Goal: Task Accomplishment & Management: Manage account settings

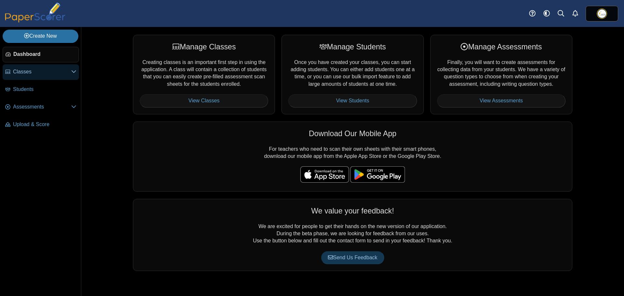
click at [35, 72] on span "Classes" at bounding box center [42, 71] width 58 height 7
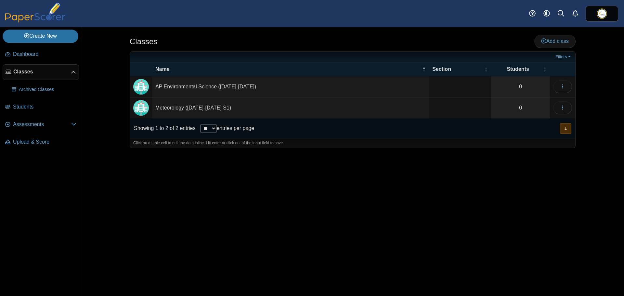
click at [209, 110] on td "Meteorology ([DATE]-[DATE] S1)" at bounding box center [290, 107] width 277 height 21
click at [481, 201] on div "Classes Add class Filters 0" at bounding box center [352, 161] width 487 height 269
click at [568, 101] on td "Loading…" at bounding box center [561, 107] width 25 height 21
click at [564, 107] on icon "button" at bounding box center [562, 107] width 5 height 5
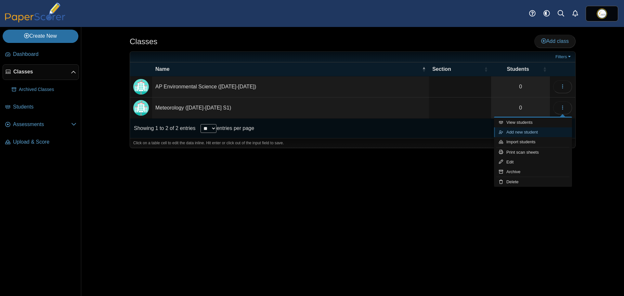
click at [526, 129] on link "Add new student" at bounding box center [533, 132] width 78 height 10
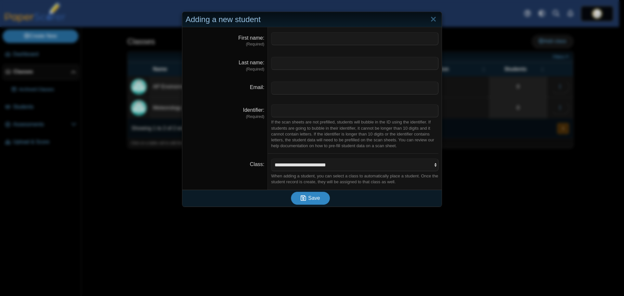
click at [320, 202] on button "Save" at bounding box center [310, 198] width 39 height 13
click at [431, 18] on link "Close" at bounding box center [433, 19] width 10 height 11
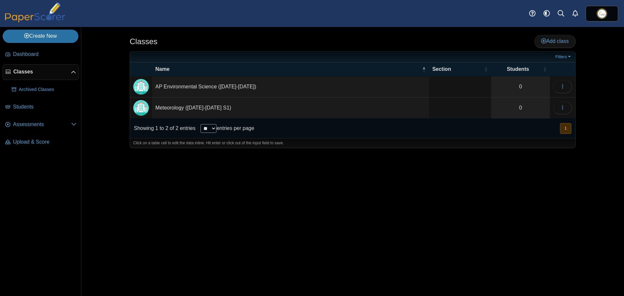
click at [154, 207] on div "Classes Add class Filters 0" at bounding box center [352, 161] width 487 height 269
click at [556, 108] on button "button" at bounding box center [562, 107] width 19 height 13
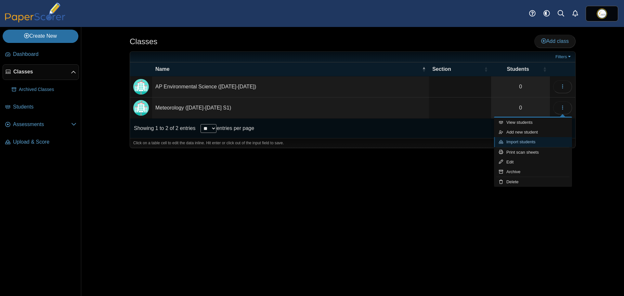
click at [530, 141] on link "Import students" at bounding box center [533, 142] width 78 height 10
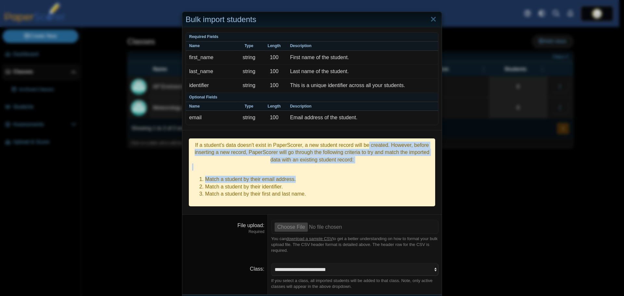
drag, startPoint x: 309, startPoint y: 148, endPoint x: 367, endPoint y: 172, distance: 62.9
click at [367, 172] on div "If a student's data doesn't exist in PaperScorer, a new student record will be …" at bounding box center [312, 172] width 246 height 68
click at [367, 176] on li "Match a student by their email address." at bounding box center [318, 179] width 227 height 7
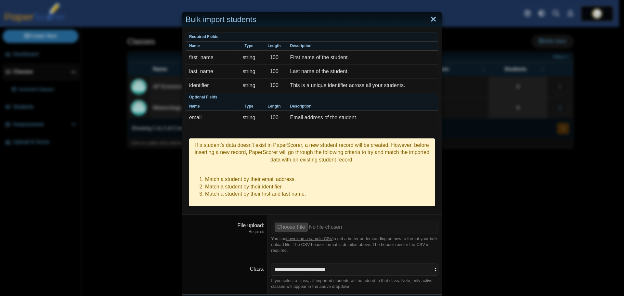
click at [430, 17] on link "Close" at bounding box center [433, 19] width 10 height 11
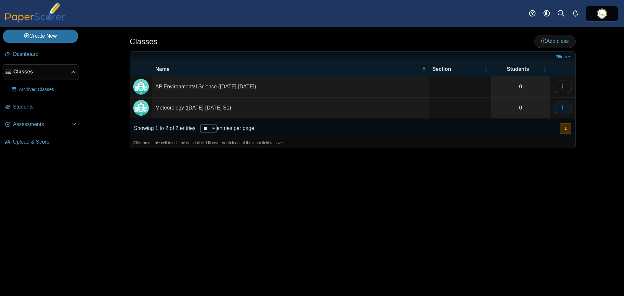
click at [555, 106] on button "button" at bounding box center [562, 107] width 19 height 13
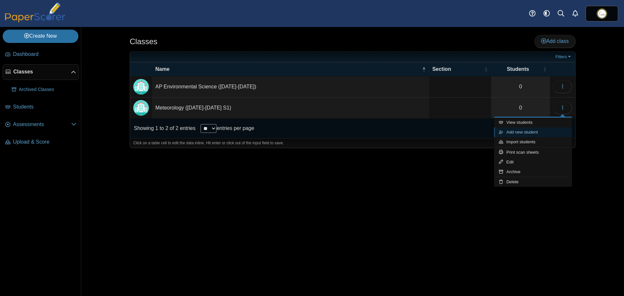
click at [528, 132] on link "Add new student" at bounding box center [533, 132] width 78 height 10
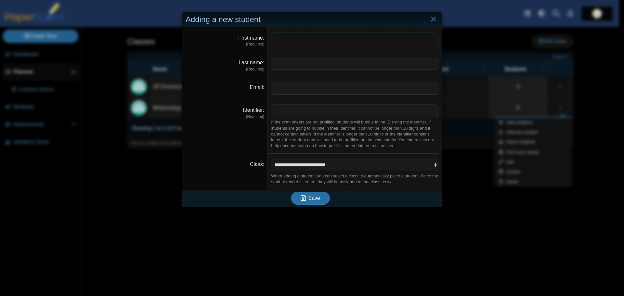
click at [277, 44] on input "First name" at bounding box center [354, 38] width 167 height 13
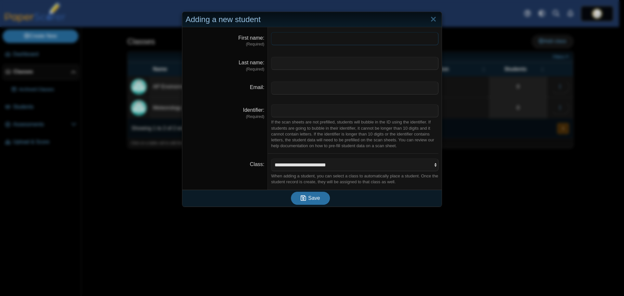
click at [279, 42] on input "First name" at bounding box center [354, 38] width 167 height 13
paste input "******"
type input "******"
click at [300, 61] on input "Last name" at bounding box center [354, 63] width 167 height 13
paste input "*********"
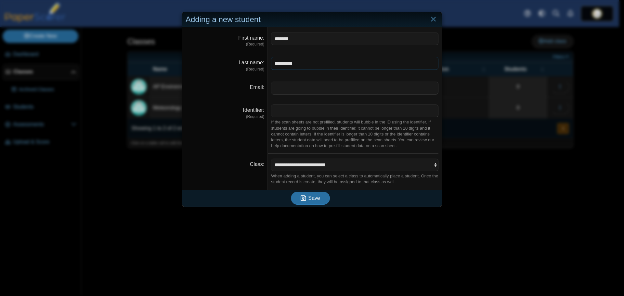
type input "*********"
click at [281, 81] on dd at bounding box center [355, 88] width 174 height 23
click at [281, 88] on input "Email" at bounding box center [354, 88] width 167 height 13
click at [281, 113] on input "Identifier" at bounding box center [354, 110] width 167 height 13
click at [281, 111] on input "Identifier" at bounding box center [354, 110] width 167 height 13
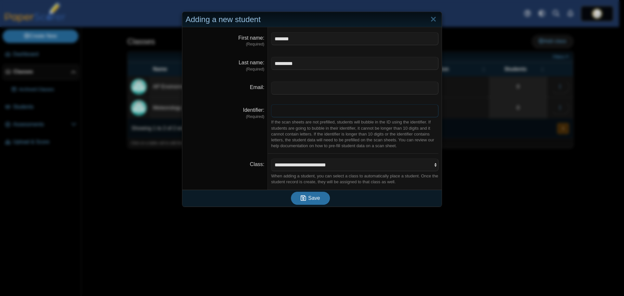
paste input "*********"
type input "*********"
click at [314, 200] on span "Save" at bounding box center [314, 198] width 12 height 6
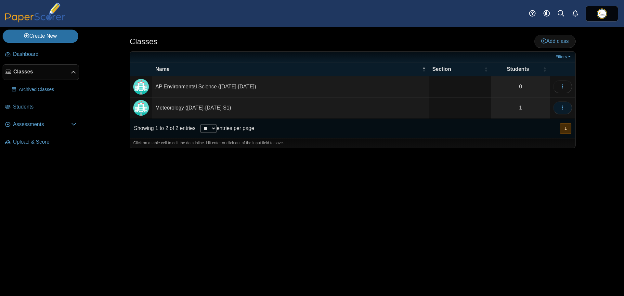
click at [561, 108] on icon "button" at bounding box center [562, 107] width 5 height 5
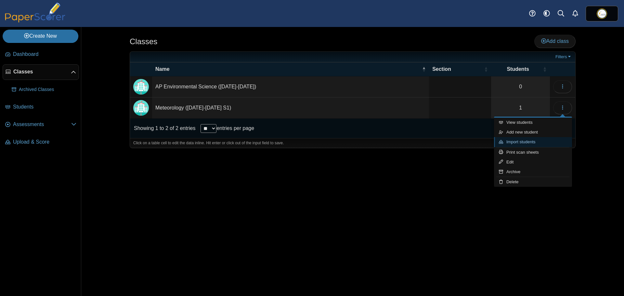
click at [526, 143] on link "Import students" at bounding box center [533, 142] width 78 height 10
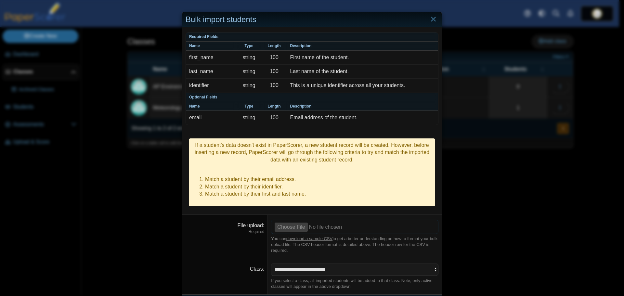
scroll to position [9, 0]
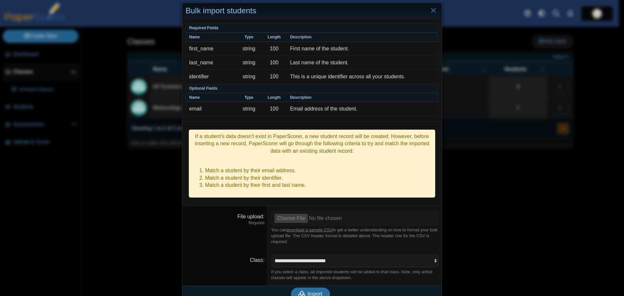
click at [311, 227] on link "download a sample CSV" at bounding box center [309, 229] width 46 height 5
click at [495, 165] on div "Bulk import students Required Fields Name Type Length Description first_name st…" at bounding box center [312, 148] width 624 height 296
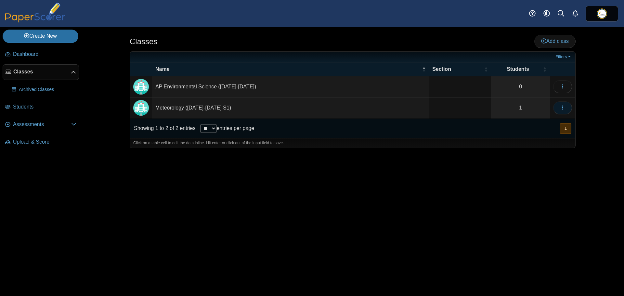
click at [567, 104] on button "button" at bounding box center [562, 107] width 19 height 13
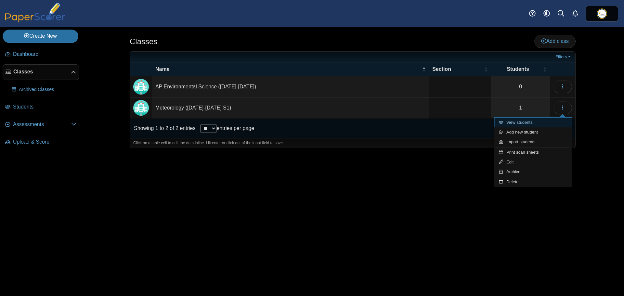
click at [524, 121] on link "View students" at bounding box center [533, 123] width 78 height 10
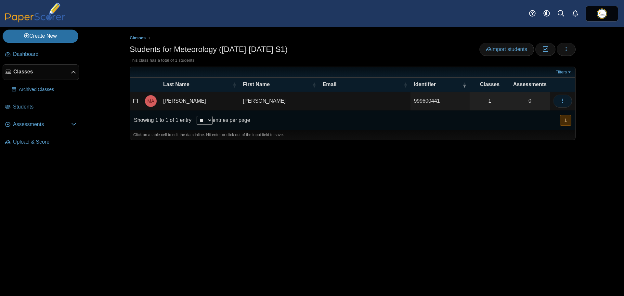
click at [569, 97] on button "button" at bounding box center [562, 101] width 19 height 13
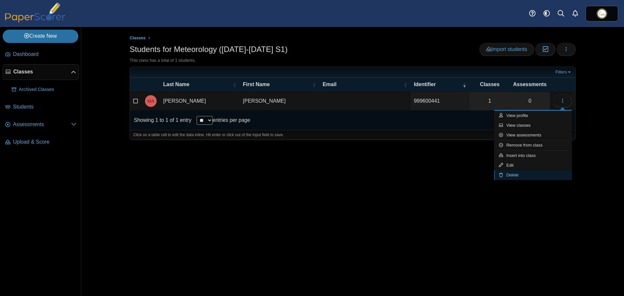
click at [517, 174] on link "Delete" at bounding box center [533, 175] width 78 height 10
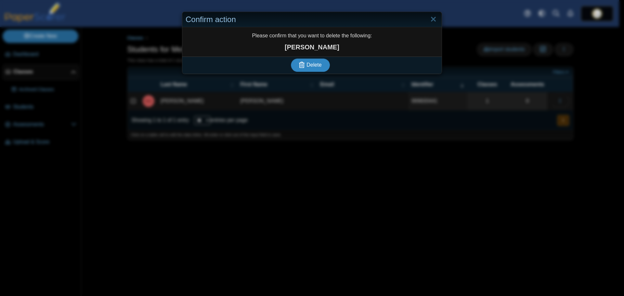
click at [316, 64] on span "Delete" at bounding box center [313, 65] width 15 height 6
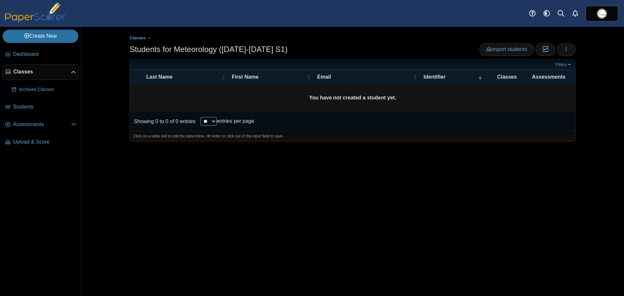
click at [391, 217] on div "Classes Students for Meteorology ([DATE]-[DATE] S1) Import students Moderation …" at bounding box center [352, 161] width 487 height 269
click at [341, 204] on div "Classes Students for Meteorology ([DATE]-[DATE] S1) Import students Moderation …" at bounding box center [352, 161] width 487 height 269
drag, startPoint x: 341, startPoint y: 204, endPoint x: 326, endPoint y: 219, distance: 21.6
click at [341, 204] on div "Classes Students for Meteorology ([DATE]-[DATE] S1) Import students Moderation …" at bounding box center [352, 161] width 487 height 269
click at [377, 217] on div "Classes Students for Meteorology ([DATE]-[DATE] S1) Import students Moderation …" at bounding box center [352, 161] width 487 height 269
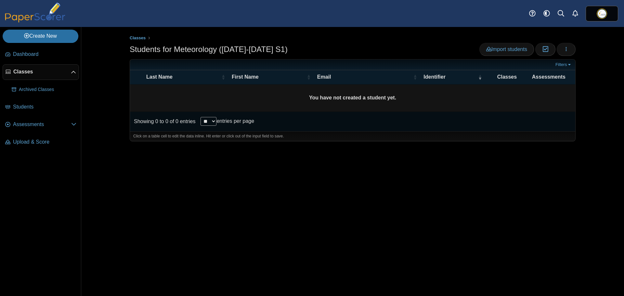
drag, startPoint x: 377, startPoint y: 217, endPoint x: 631, endPoint y: 172, distance: 258.1
click at [623, 172] on html "Dashboard Classes Archived classes Students" at bounding box center [312, 148] width 624 height 296
